Goal: Transaction & Acquisition: Purchase product/service

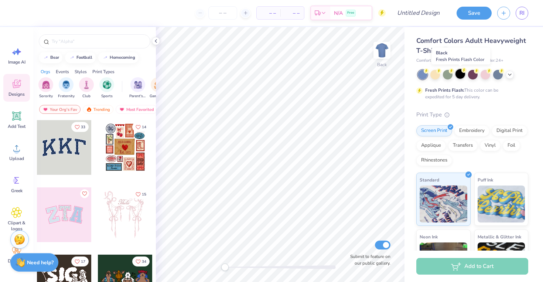
click at [462, 75] on div at bounding box center [460, 74] width 10 height 10
click at [443, 53] on div at bounding box center [445, 50] width 8 height 8
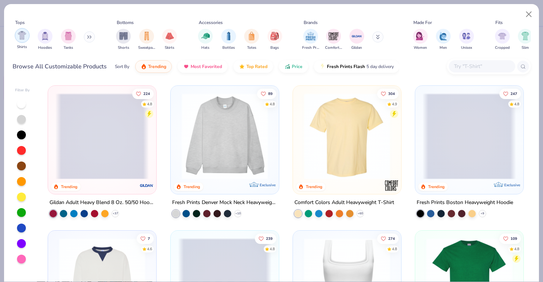
click at [20, 36] on img "filter for Shirts" at bounding box center [22, 35] width 8 height 8
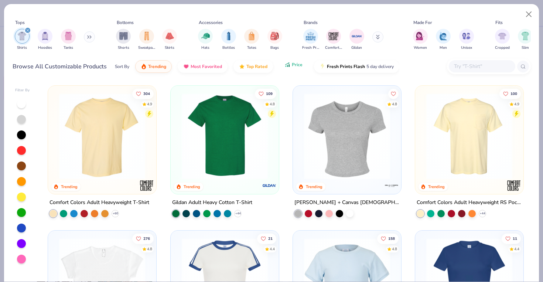
click at [296, 67] on span "Price" at bounding box center [297, 65] width 11 height 6
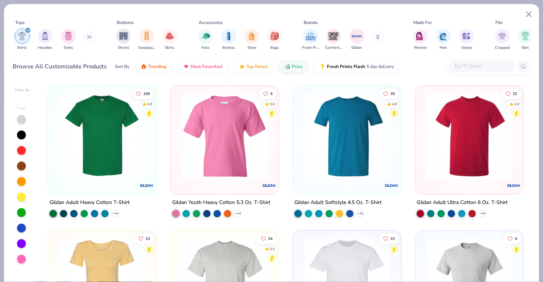
click at [104, 121] on img at bounding box center [101, 136] width 93 height 86
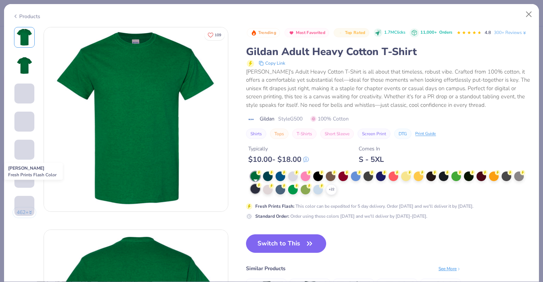
click at [254, 189] on div at bounding box center [255, 189] width 10 height 10
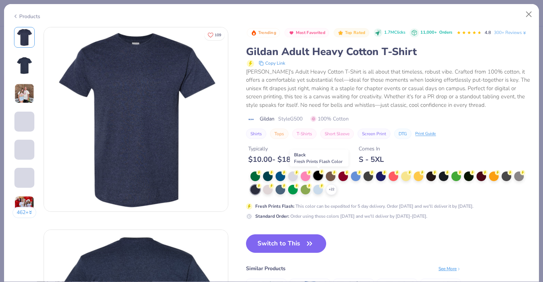
click at [318, 180] on div at bounding box center [318, 176] width 10 height 10
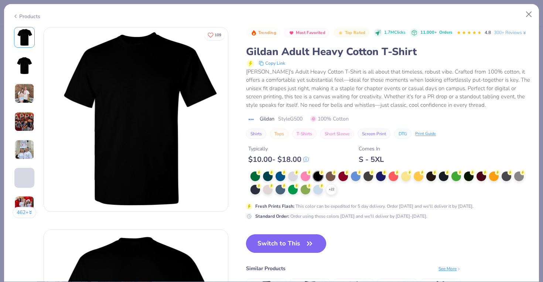
click at [290, 247] on button "Switch to This" at bounding box center [286, 243] width 80 height 18
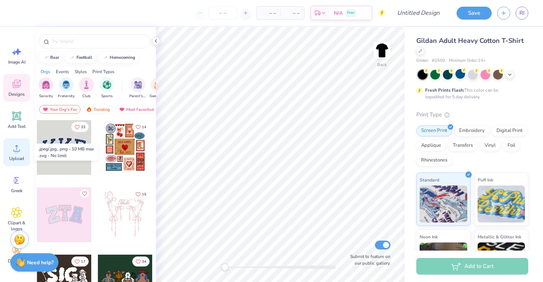
click at [8, 152] on div "Upload" at bounding box center [16, 152] width 27 height 28
click at [20, 152] on icon at bounding box center [16, 147] width 11 height 11
click at [19, 156] on span "Upload" at bounding box center [16, 158] width 15 height 6
click at [19, 147] on icon at bounding box center [16, 147] width 11 height 11
click at [14, 145] on icon at bounding box center [16, 147] width 11 height 11
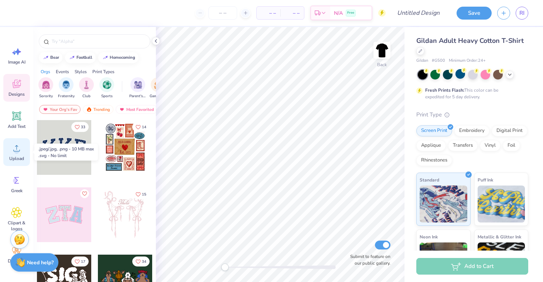
click at [18, 144] on icon at bounding box center [16, 147] width 11 height 11
click at [11, 144] on div "Upload" at bounding box center [16, 152] width 27 height 28
click at [17, 149] on circle at bounding box center [16, 150] width 5 height 5
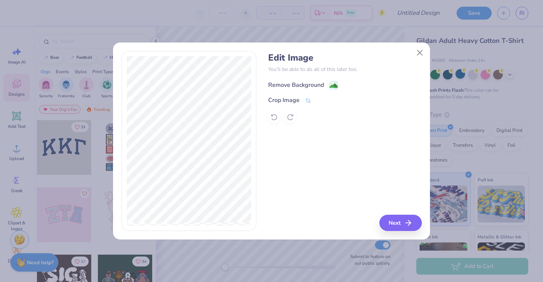
click at [305, 81] on div "Remove Background" at bounding box center [296, 84] width 56 height 9
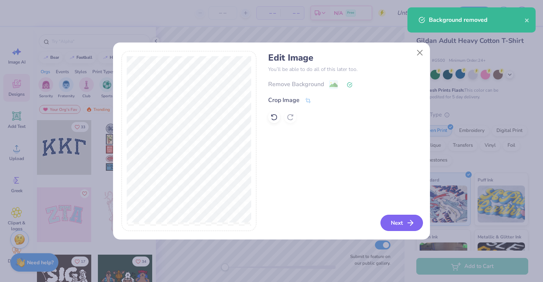
click at [398, 219] on button "Next" at bounding box center [401, 222] width 42 height 16
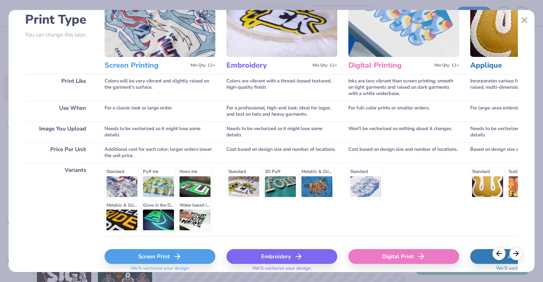
scroll to position [86, 0]
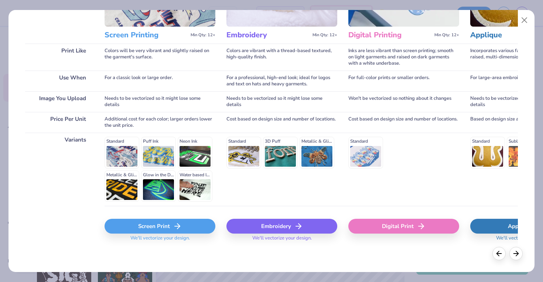
click at [175, 228] on icon at bounding box center [177, 225] width 9 height 9
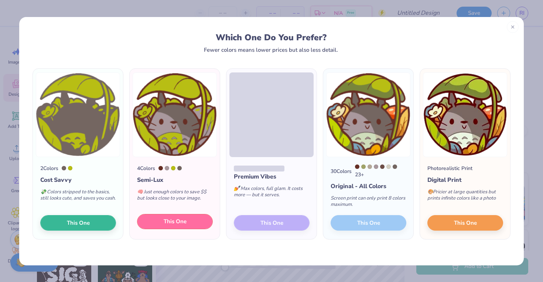
click at [205, 226] on button "This One" at bounding box center [175, 222] width 76 height 16
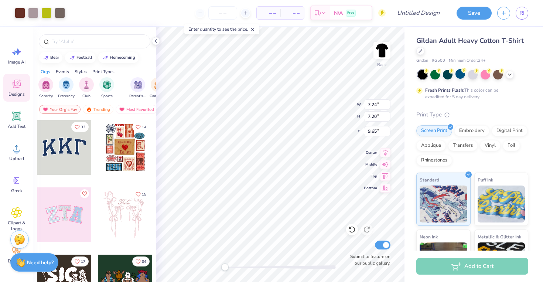
type input "3.79"
type input "3.77"
type input "3.88"
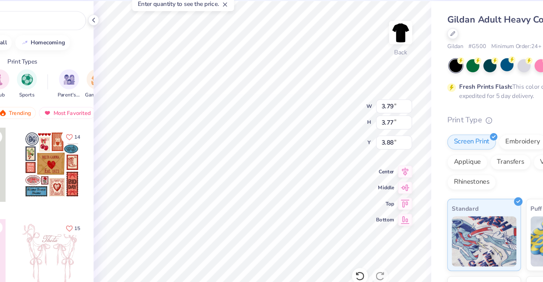
type input "4.58"
type input "4.56"
type input "4.72"
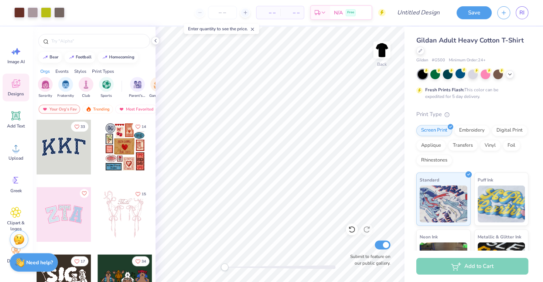
scroll to position [0, 0]
click at [376, 48] on img at bounding box center [382, 50] width 30 height 30
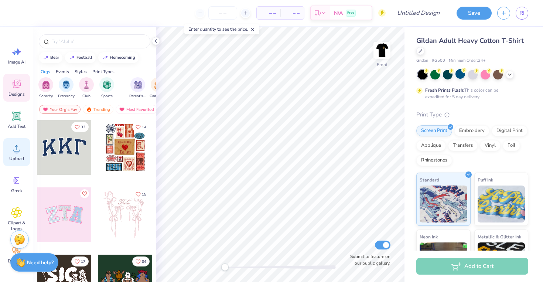
click at [24, 153] on div "Upload" at bounding box center [16, 152] width 27 height 28
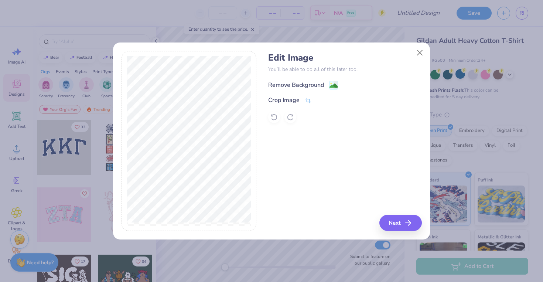
click at [303, 81] on div "Remove Background" at bounding box center [296, 84] width 56 height 9
click at [399, 223] on button "Next" at bounding box center [401, 222] width 42 height 16
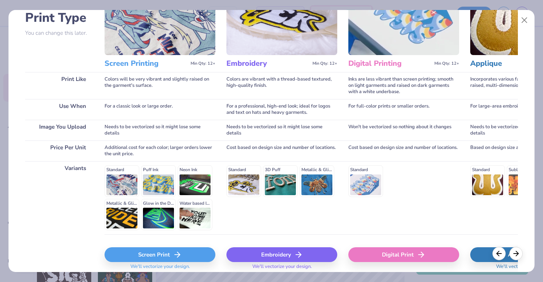
scroll to position [86, 0]
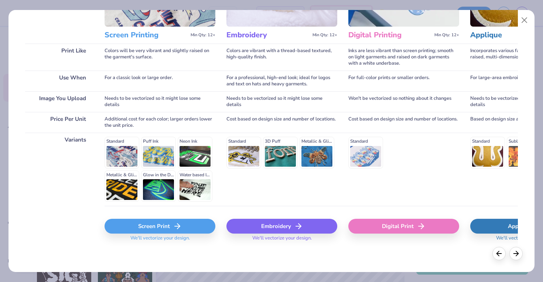
click at [181, 223] on icon at bounding box center [177, 225] width 9 height 9
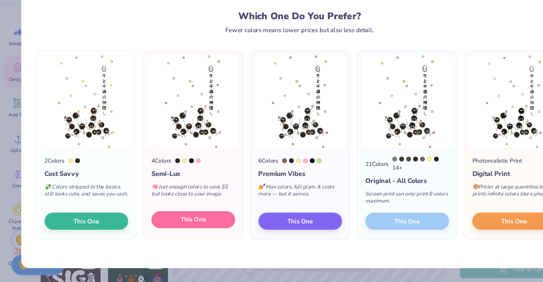
click at [182, 225] on span "This One" at bounding box center [175, 221] width 23 height 8
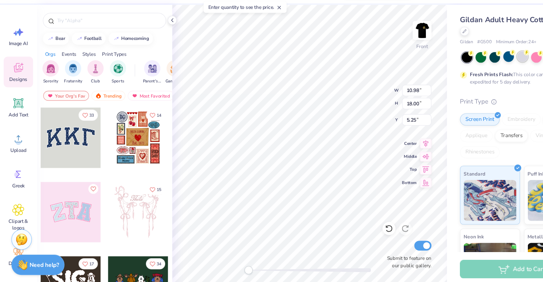
click at [469, 78] on div at bounding box center [473, 74] width 10 height 10
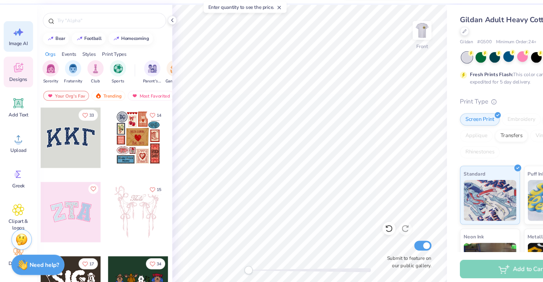
click at [12, 50] on icon at bounding box center [16, 51] width 11 height 11
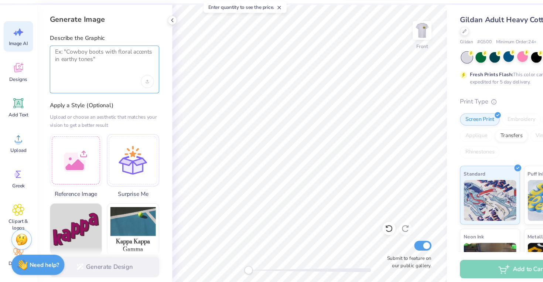
click at [90, 71] on textarea at bounding box center [94, 75] width 89 height 18
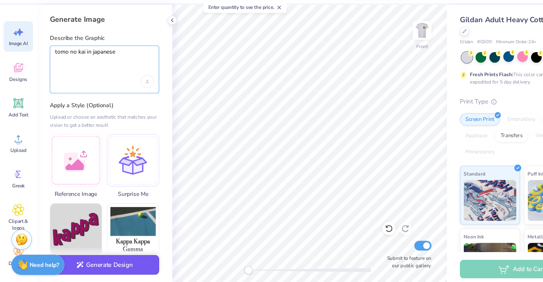
type textarea "tomo no kai in japanese"
click at [116, 260] on button "Generate Design" at bounding box center [94, 262] width 99 height 18
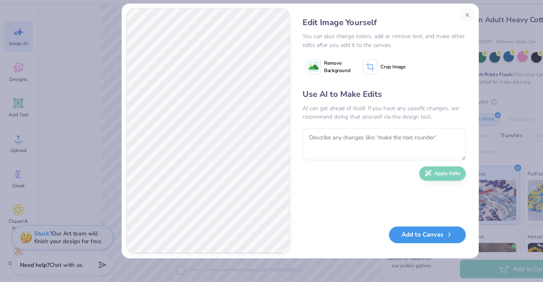
click at [384, 236] on button "Add to Canvas" at bounding box center [386, 234] width 69 height 15
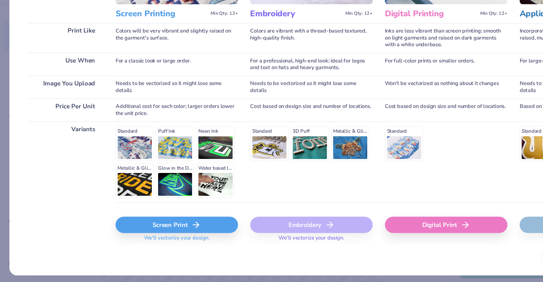
click at [182, 224] on div "Screen Print" at bounding box center [159, 226] width 111 height 15
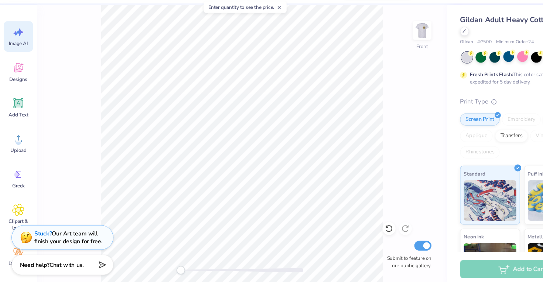
scroll to position [0, 0]
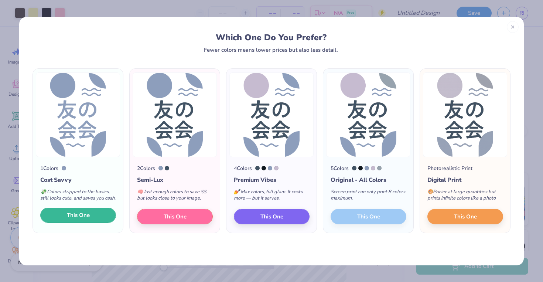
click at [94, 218] on button "This One" at bounding box center [78, 215] width 76 height 16
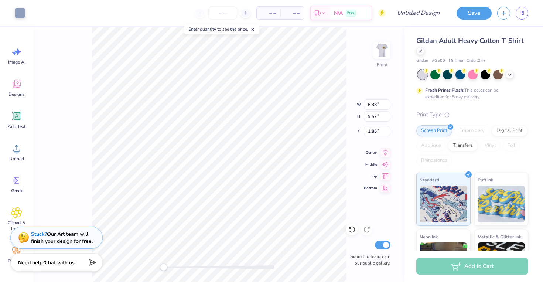
type input "6.38"
type input "9.57"
type input "1.86"
type input "10.98"
type input "18.00"
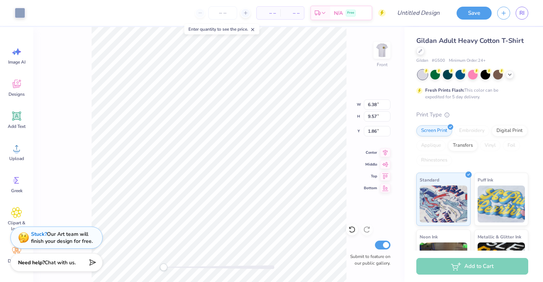
type input "4.74"
type input "5.67"
type input "9.29"
type input "13.44"
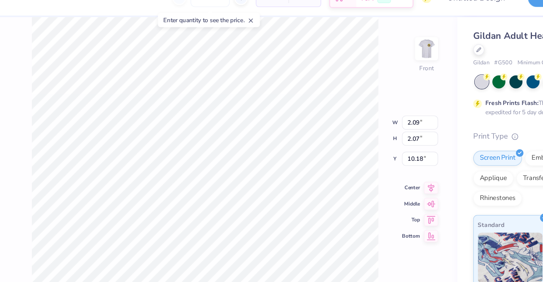
type input "7.88"
type input "7.83"
type input "12.18"
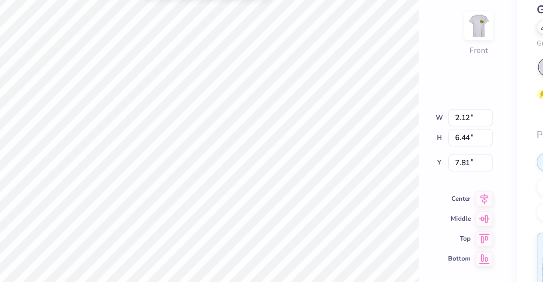
type input "4.85"
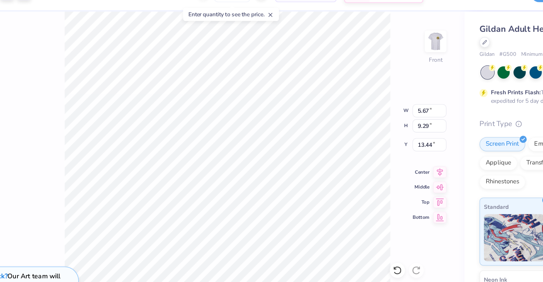
type input "13.45"
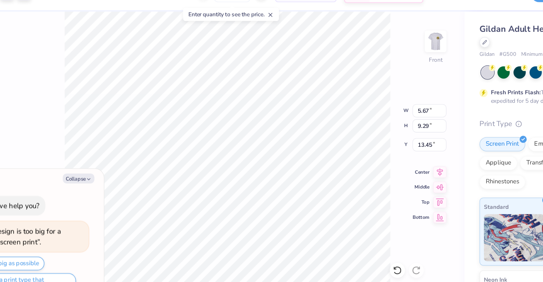
type textarea "x"
type input "9.35"
type input "15.32"
type input "7.38"
type textarea "x"
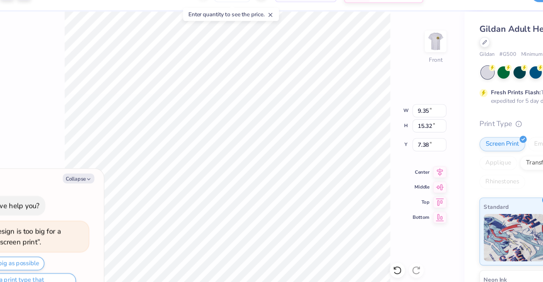
type input "9.74"
type input "15.96"
type input "5.95"
type textarea "x"
type input "9.89"
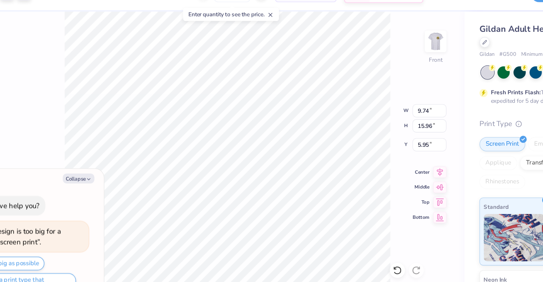
type input "16.21"
type input "5.69"
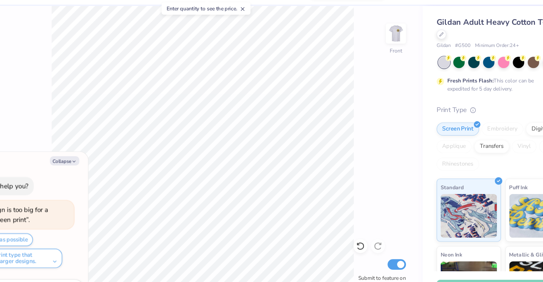
type textarea "x"
